Goal: Task Accomplishment & Management: Manage account settings

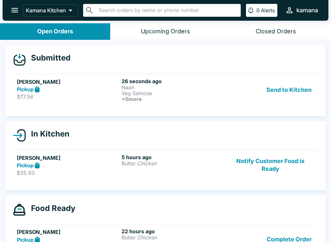
click at [149, 92] on p "Veg Samosa" at bounding box center [172, 93] width 102 height 6
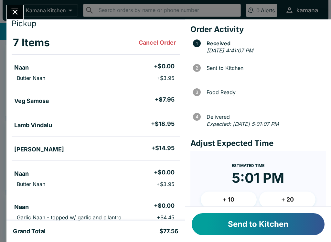
scroll to position [20, 0]
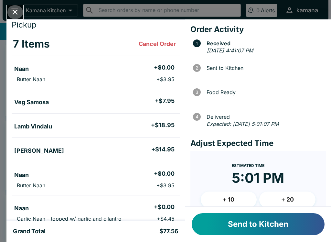
click at [10, 9] on button "Close" at bounding box center [15, 12] width 16 height 14
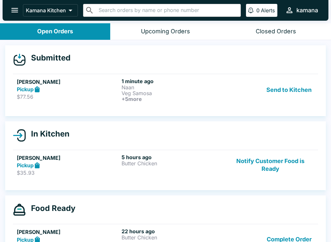
click at [140, 88] on p "Naan" at bounding box center [172, 87] width 102 height 6
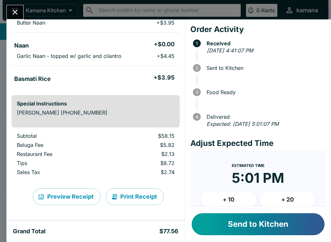
scroll to position [182, 0]
click at [291, 202] on button "+ 20" at bounding box center [287, 199] width 56 height 16
click at [137, 195] on button "Print Receipt" at bounding box center [135, 196] width 58 height 17
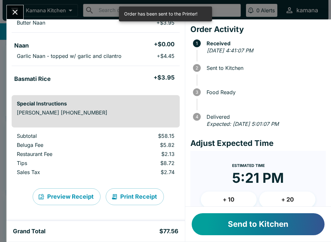
click at [259, 217] on button "Send to Kitchen" at bounding box center [258, 224] width 133 height 22
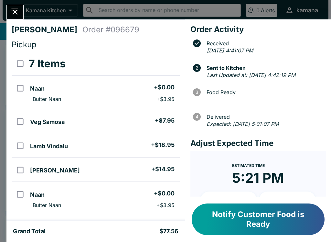
scroll to position [0, 0]
click at [15, 6] on button "Close" at bounding box center [15, 12] width 16 height 14
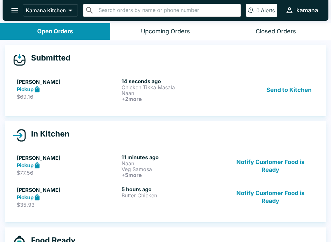
click at [298, 84] on button "Send to Kitchen" at bounding box center [289, 90] width 50 height 24
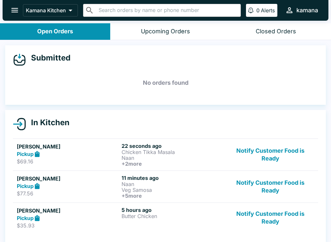
click at [128, 155] on p "Naan" at bounding box center [172, 158] width 102 height 6
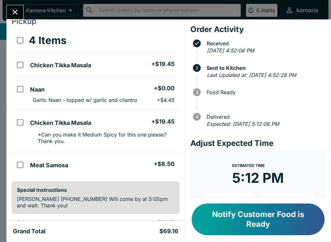
scroll to position [24, 0]
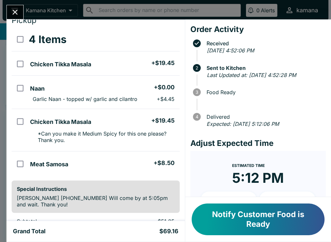
click at [11, 9] on icon "Close" at bounding box center [15, 12] width 9 height 9
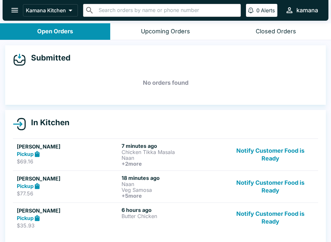
click at [74, 191] on p "$77.56" at bounding box center [68, 193] width 102 height 6
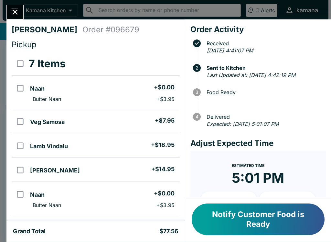
click at [248, 218] on button "Notify Customer Food is Ready" at bounding box center [258, 219] width 133 height 32
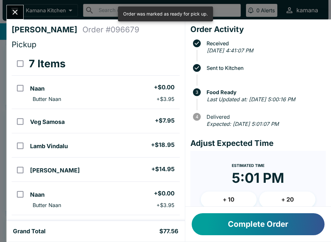
click at [21, 14] on button "Close" at bounding box center [15, 12] width 16 height 14
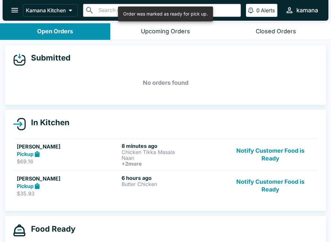
click at [101, 156] on div "Pickup" at bounding box center [68, 153] width 102 height 7
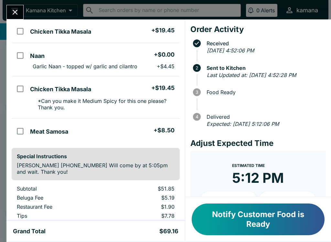
scroll to position [57, 0]
